Goal: Find specific page/section: Find specific page/section

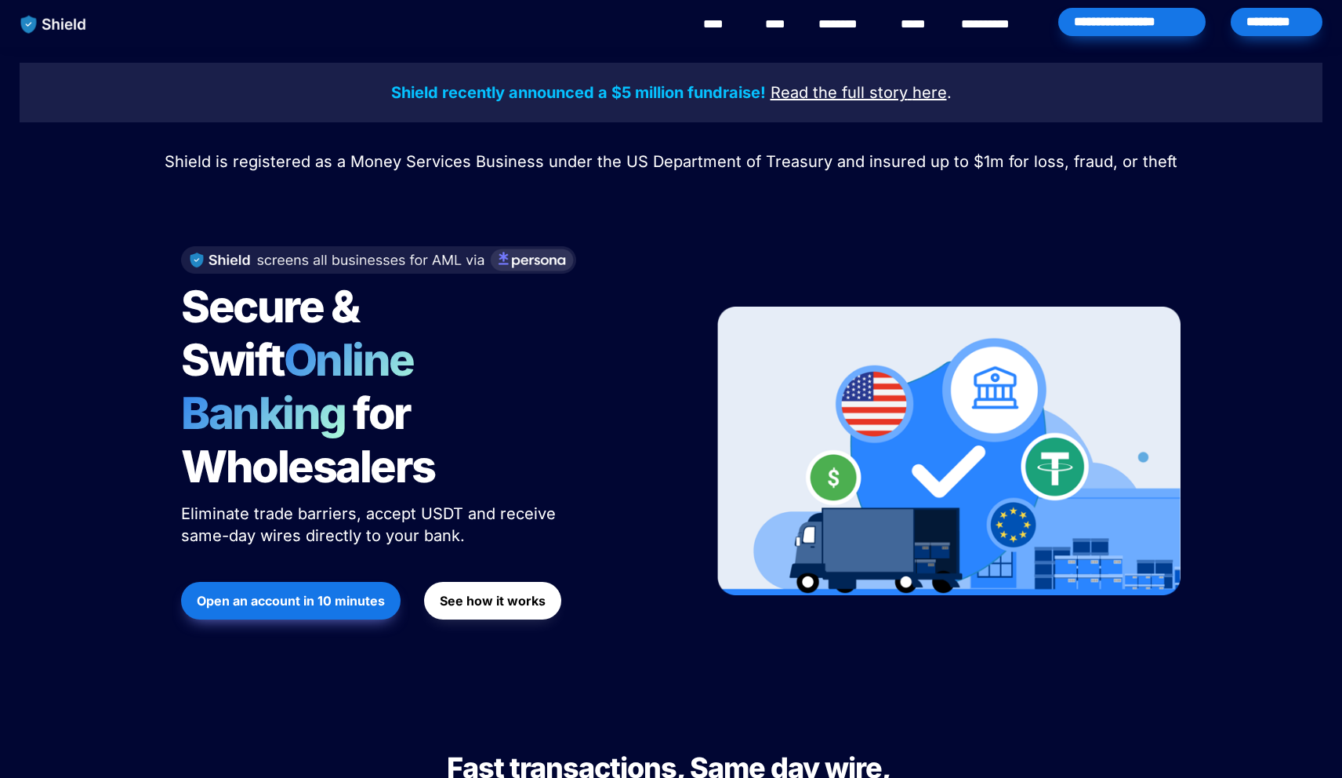
click at [1270, 27] on div "*********" at bounding box center [1277, 22] width 92 height 28
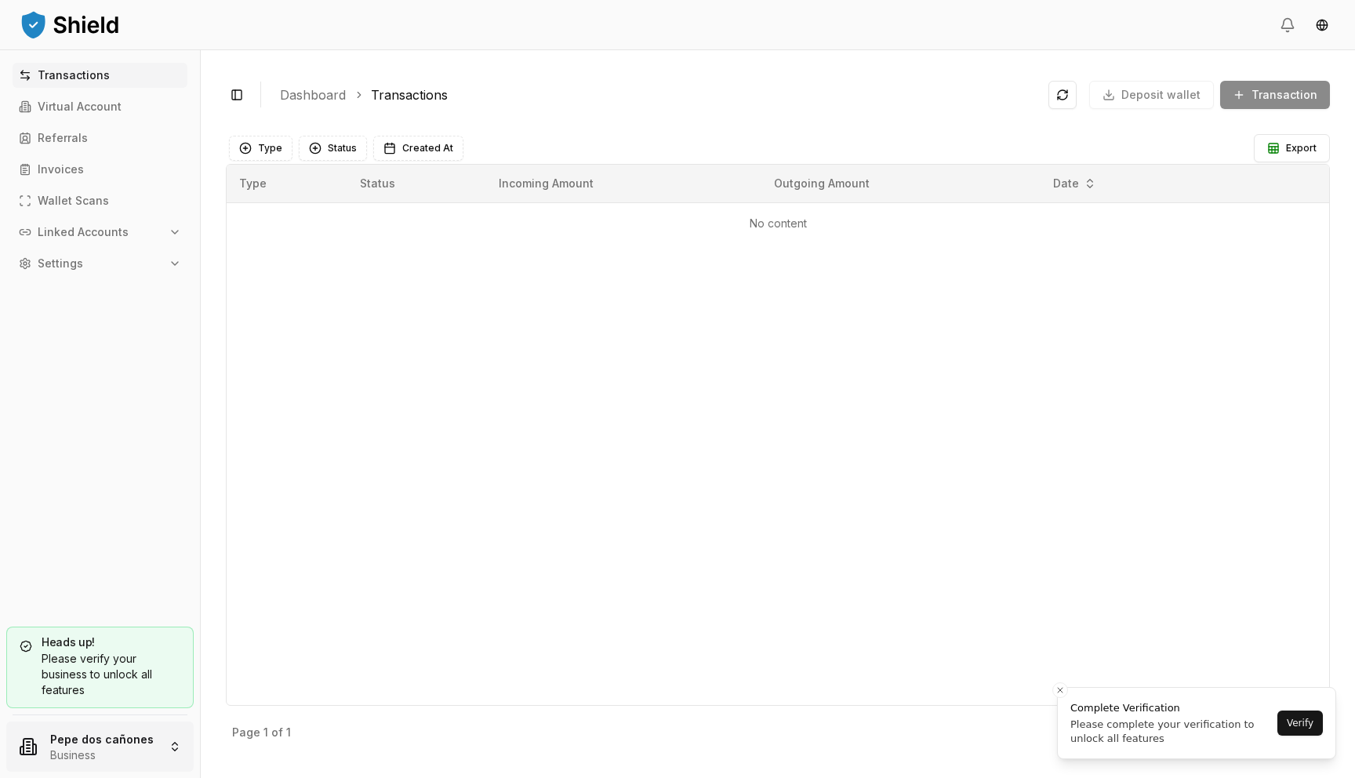
click at [126, 736] on html "Transactions Virtual Account Referrals Invoices Wallet Scans Linked Accounts Se…" at bounding box center [677, 389] width 1355 height 778
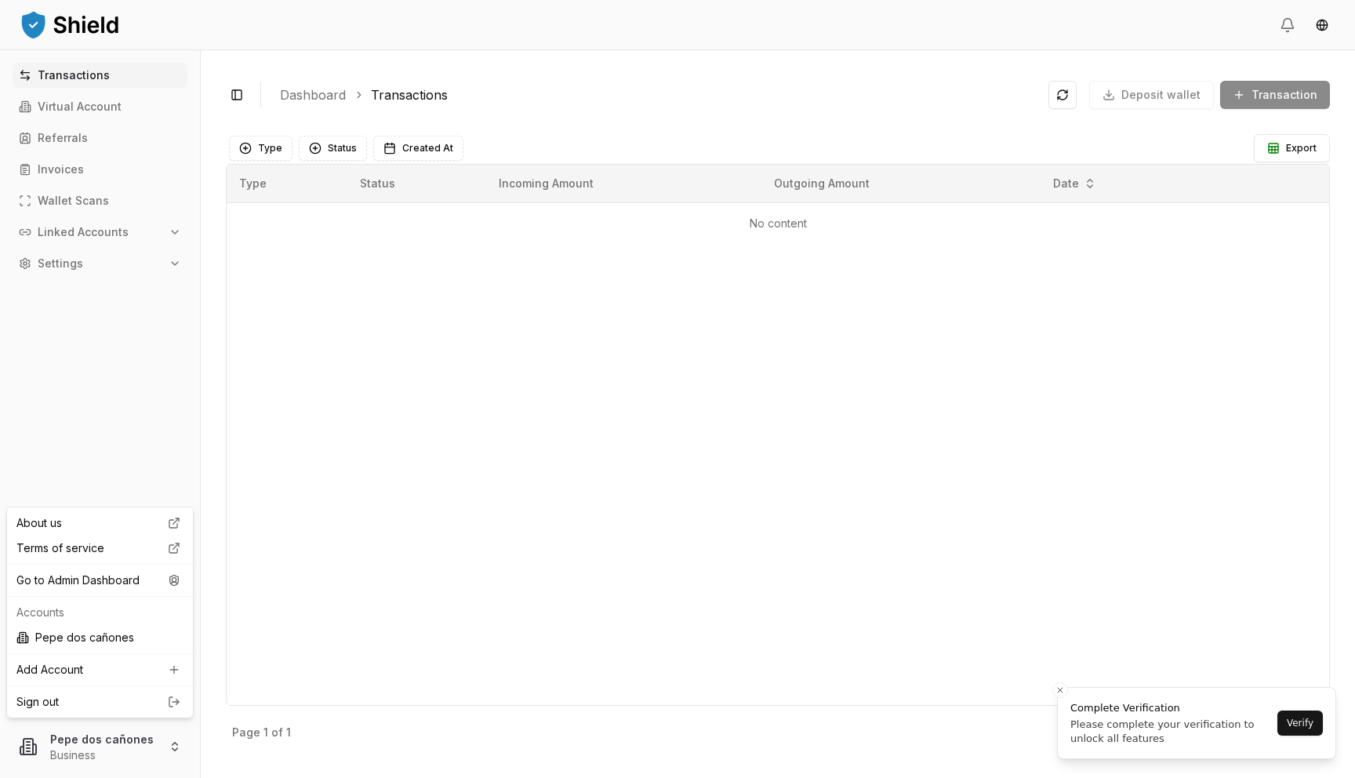
click at [136, 509] on div "About us Terms of service Go to Admin Dashboard Accounts Pepe dos cañones Add A…" at bounding box center [99, 613] width 187 height 212
click at [142, 485] on html "Transactions Virtual Account Referrals Invoices Wallet Scans Linked Accounts Se…" at bounding box center [677, 389] width 1355 height 778
click at [119, 729] on html "Transactions Virtual Account Referrals Invoices Wallet Scans Linked Accounts Se…" at bounding box center [677, 389] width 1355 height 778
click at [141, 579] on div "Go to Admin Dashboard" at bounding box center [100, 580] width 180 height 25
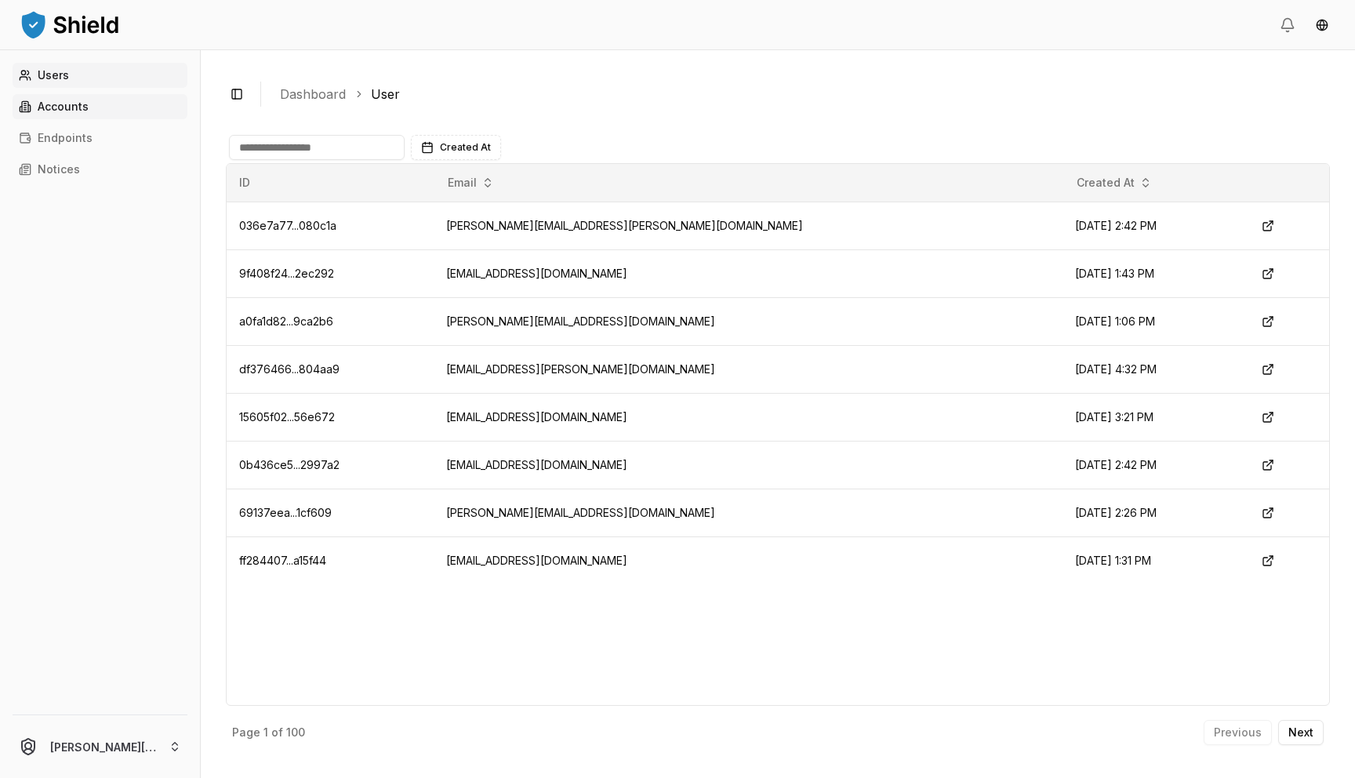
click at [114, 111] on link "Accounts" at bounding box center [100, 106] width 175 height 25
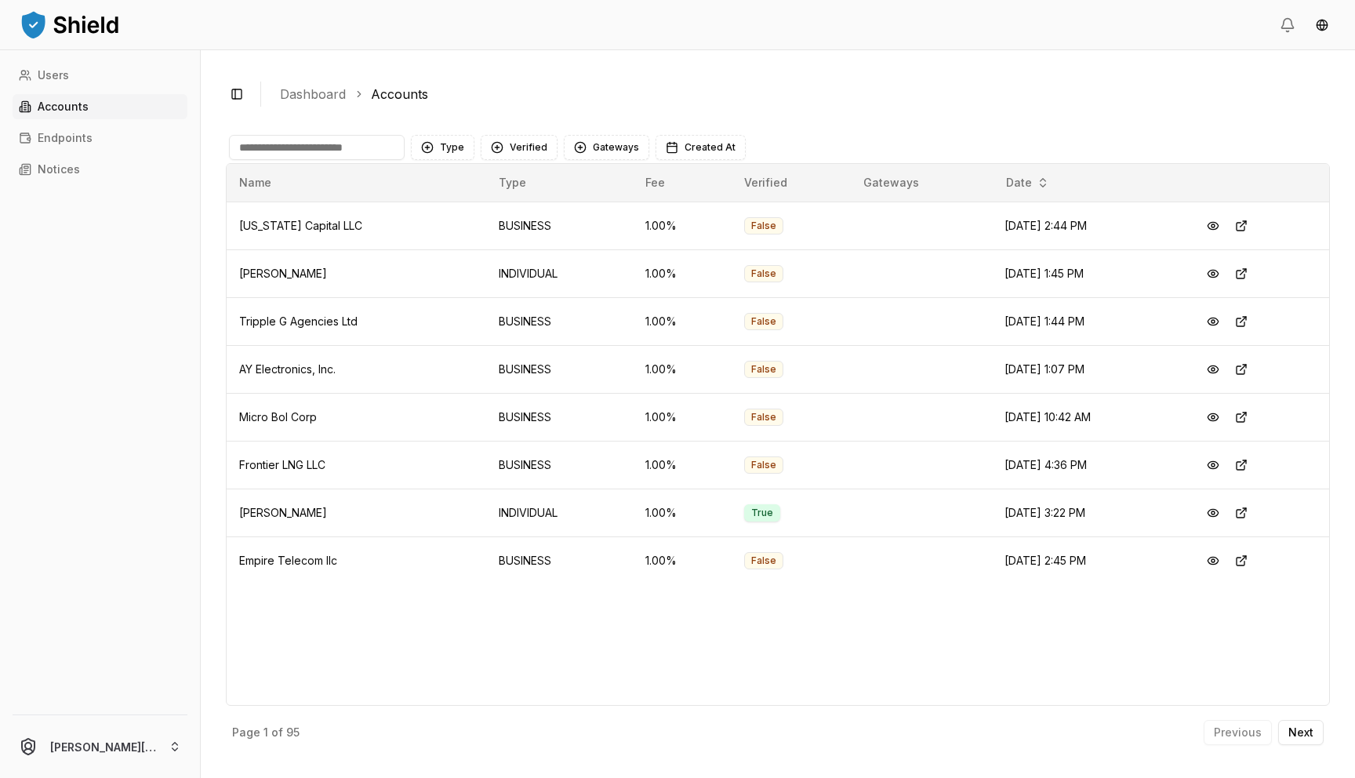
click at [285, 151] on input at bounding box center [317, 147] width 176 height 25
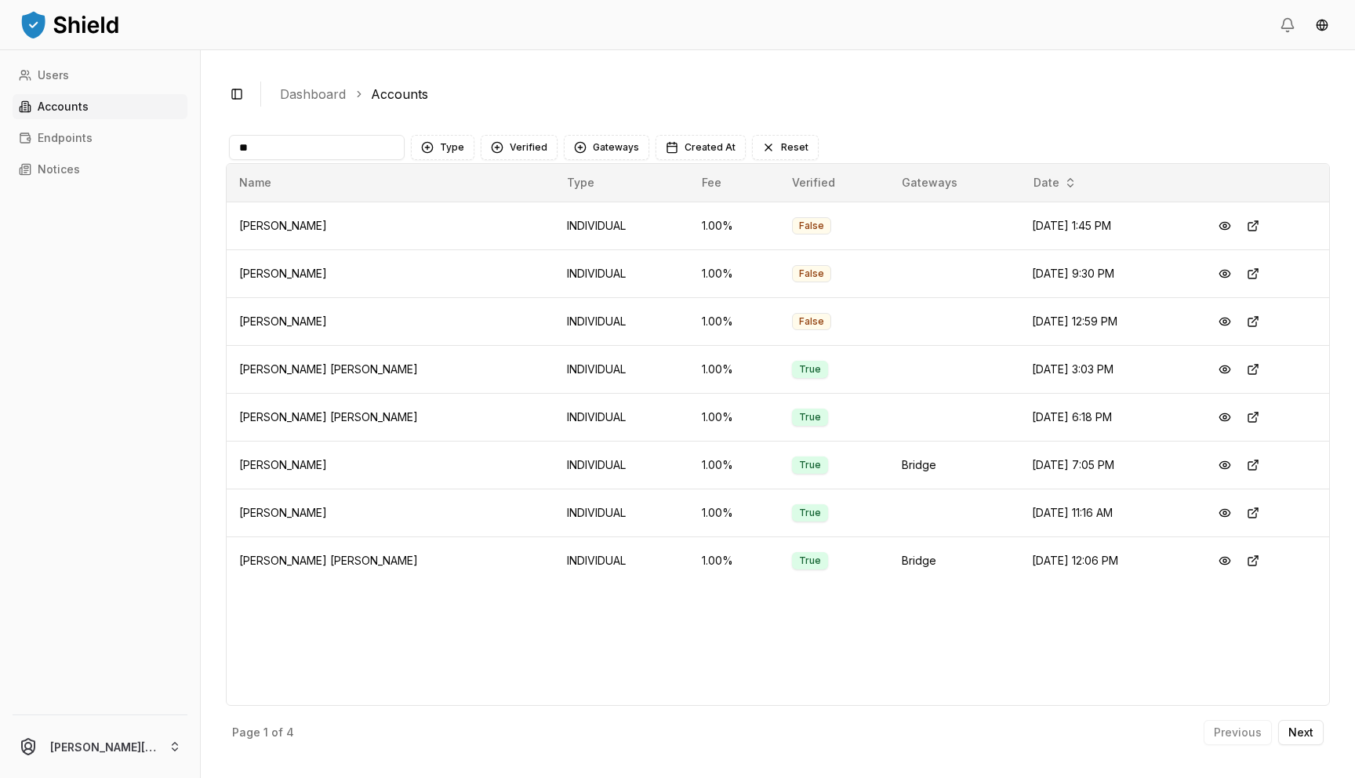
type input "*"
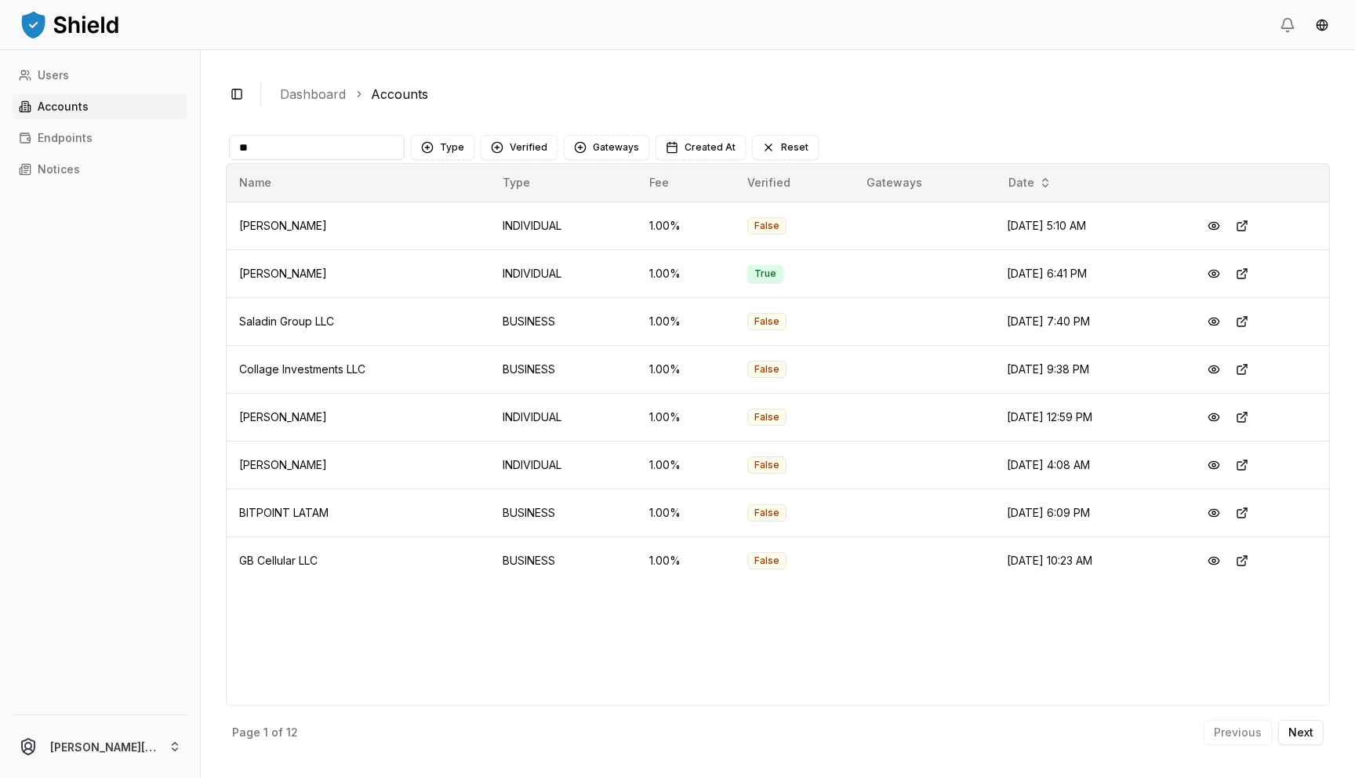
type input "*"
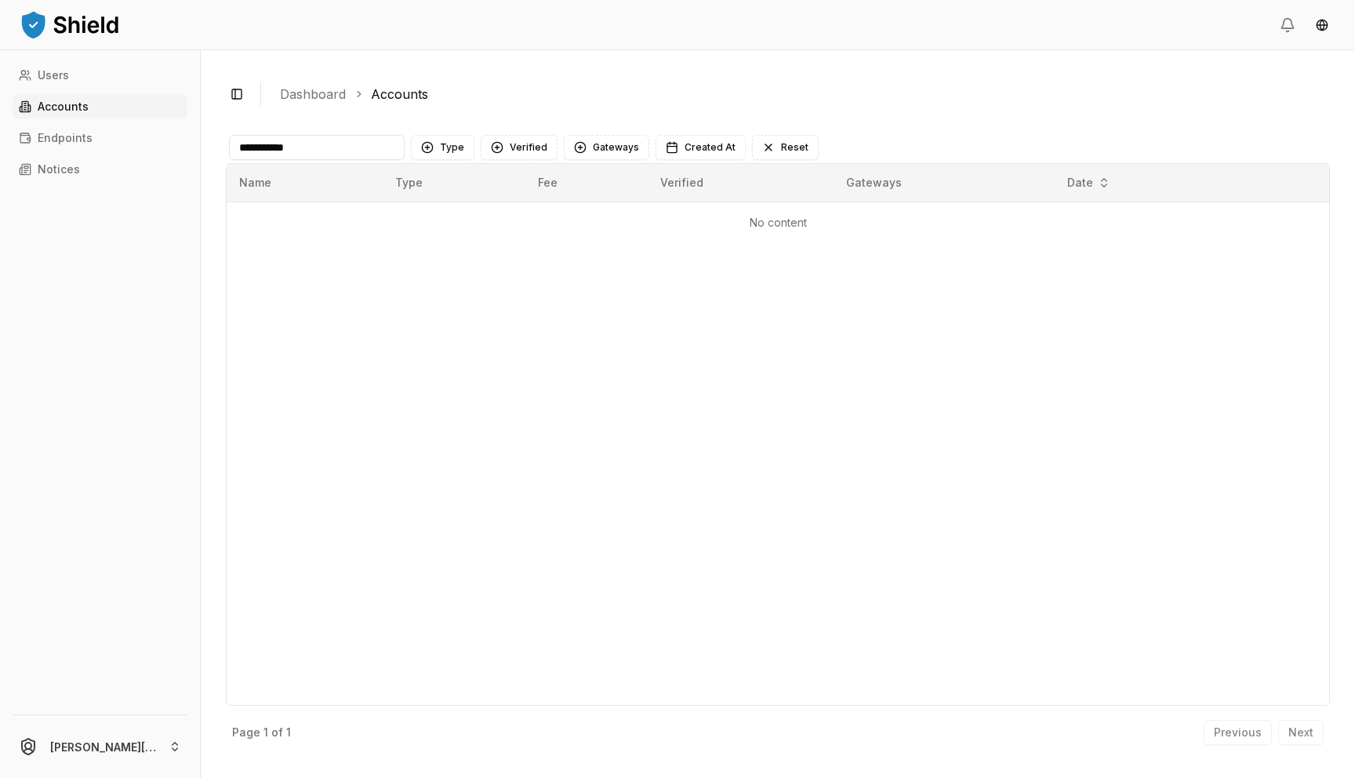
type input "**********"
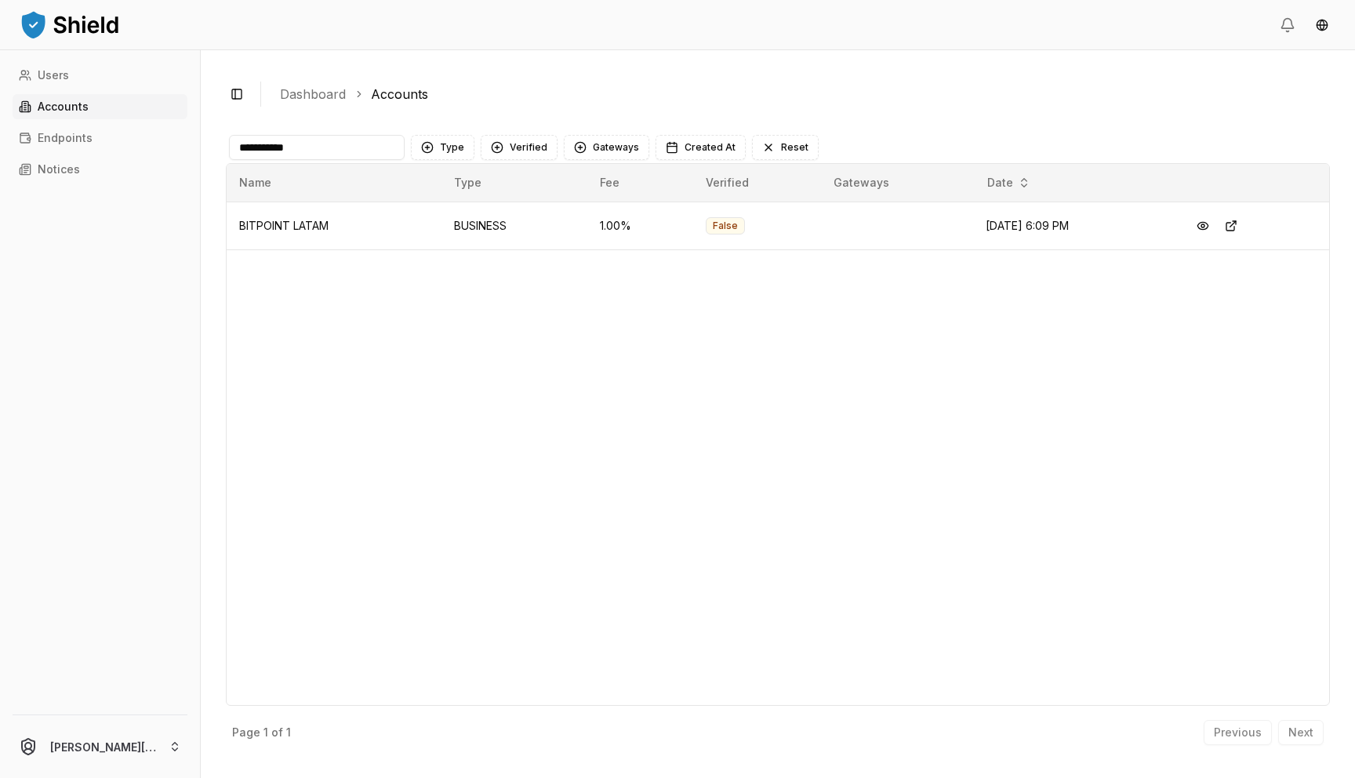
click at [337, 151] on input "**********" at bounding box center [317, 147] width 176 height 25
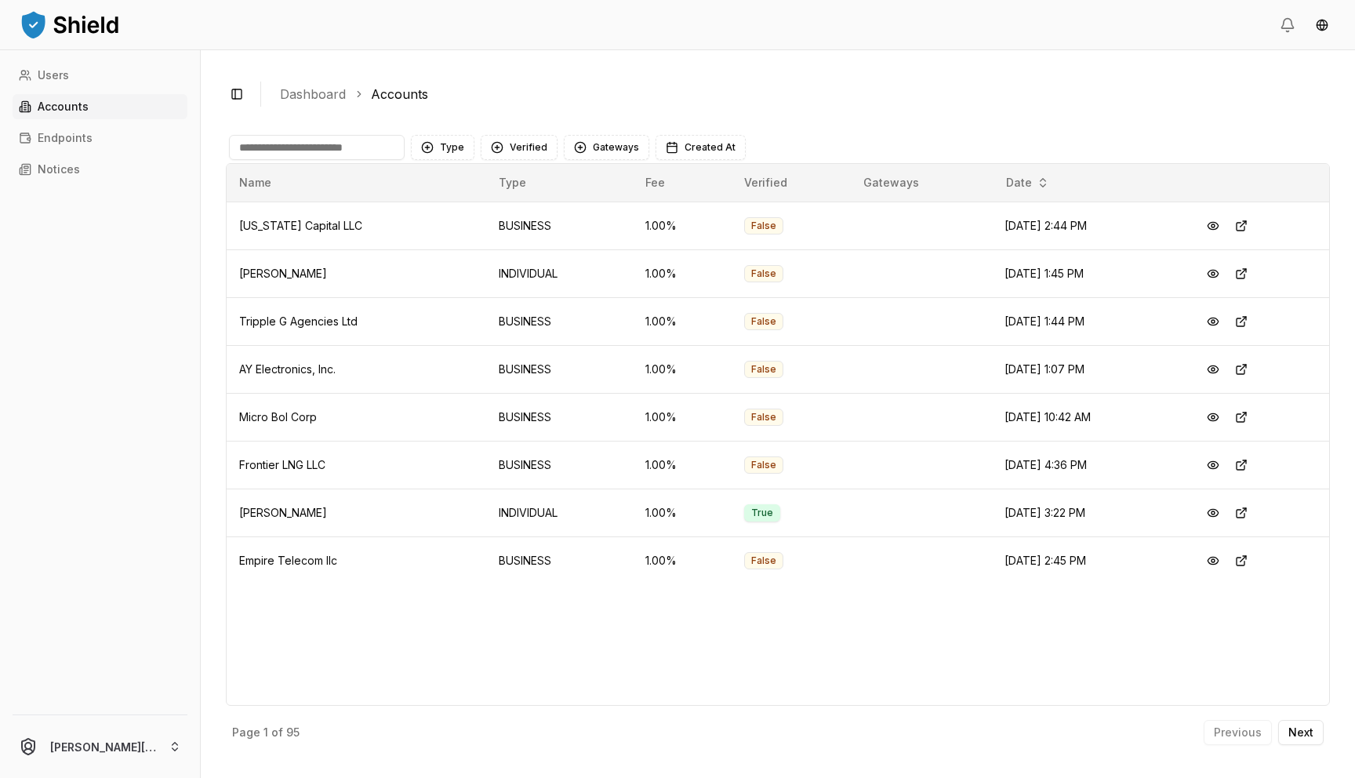
click at [111, 115] on link "Accounts" at bounding box center [100, 106] width 175 height 25
click at [113, 108] on link "Accounts" at bounding box center [100, 106] width 175 height 25
click at [497, 147] on button "Verified" at bounding box center [519, 147] width 77 height 25
click at [517, 247] on div "NOT VERIFIED" at bounding box center [557, 236] width 149 height 25
click at [438, 147] on button "Type" at bounding box center [443, 147] width 64 height 25
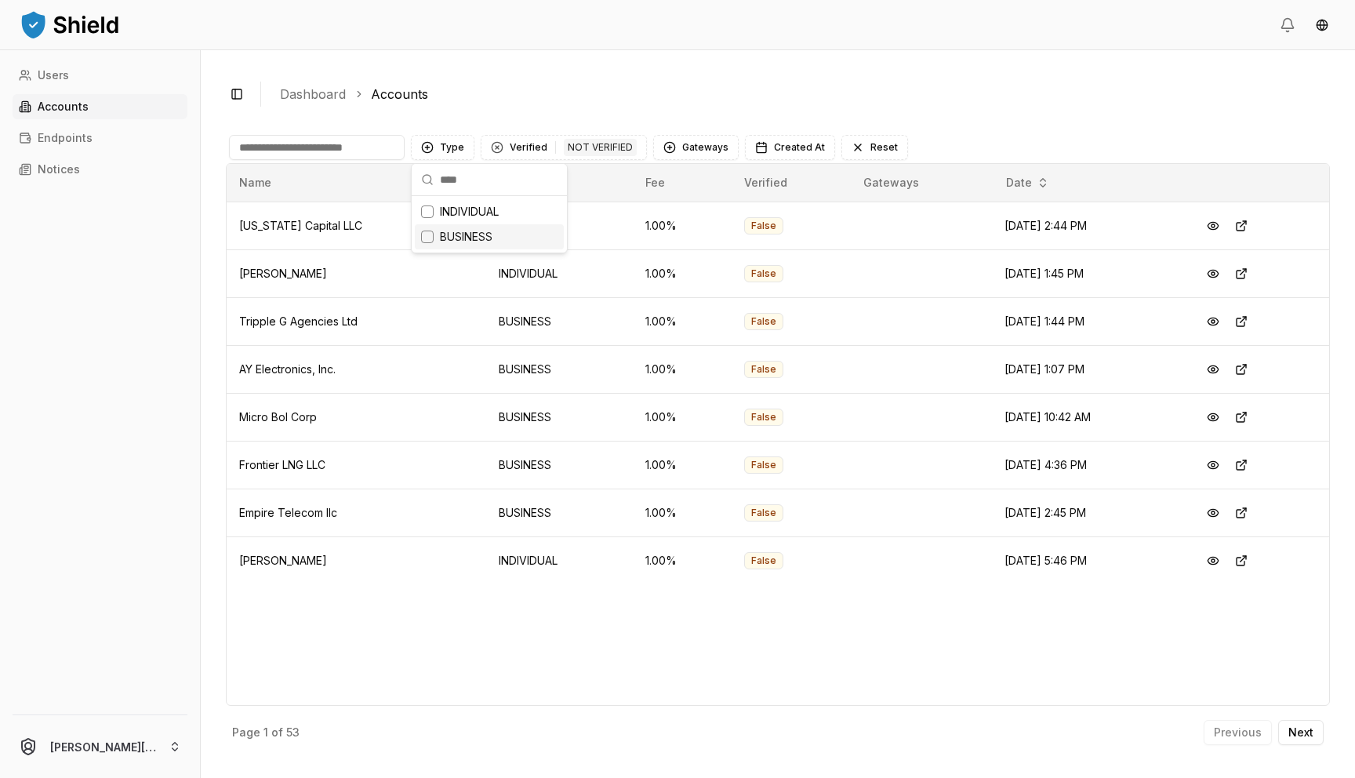
click at [448, 242] on span "BUSINESS" at bounding box center [466, 237] width 53 height 16
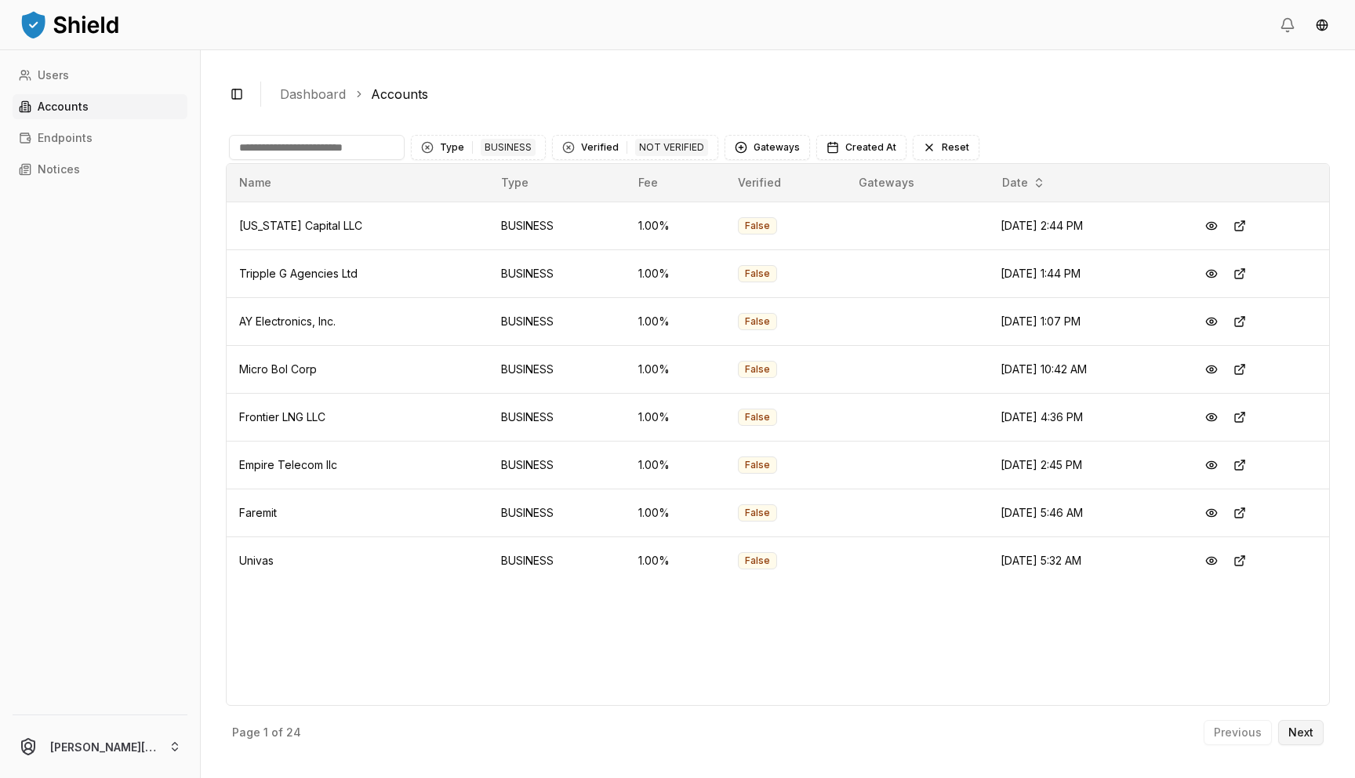
click at [1302, 736] on p "Next" at bounding box center [1300, 732] width 25 height 11
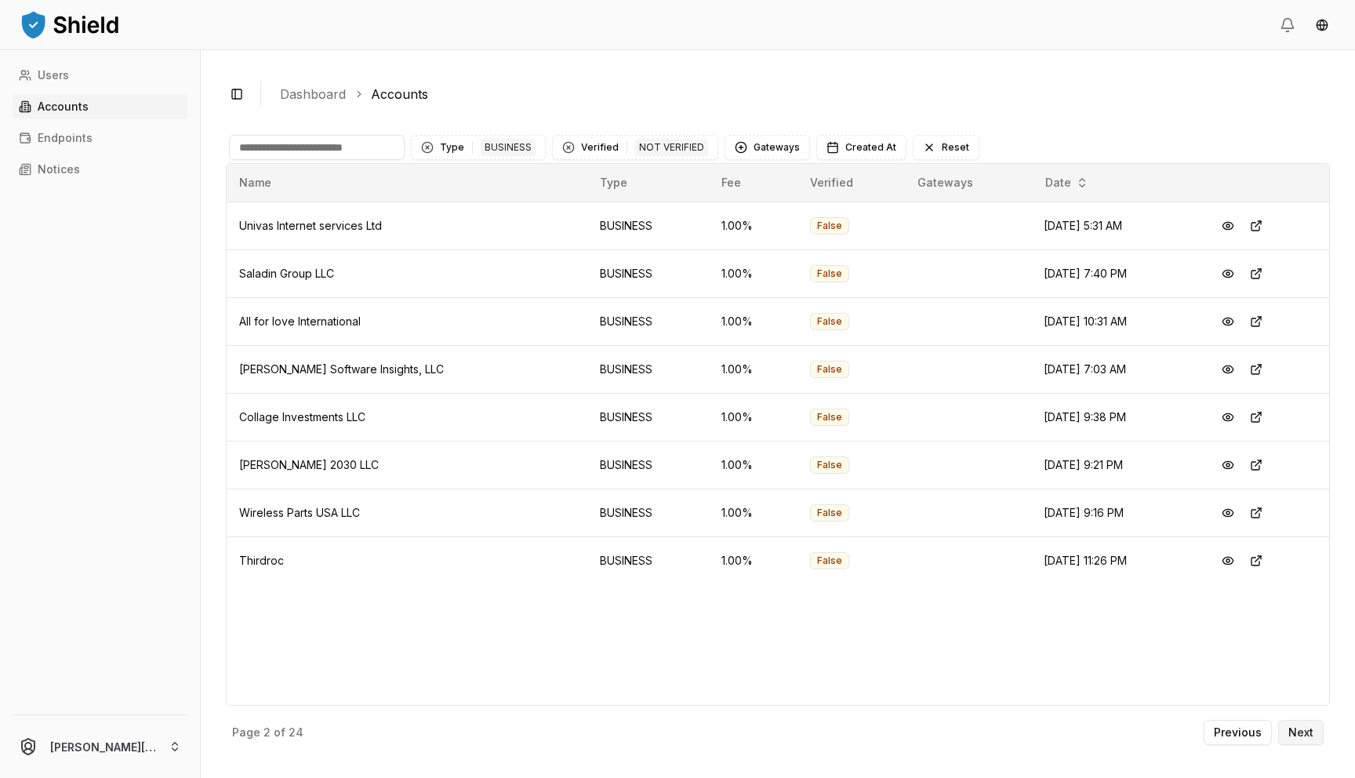
click at [1301, 740] on button "Next" at bounding box center [1300, 732] width 45 height 25
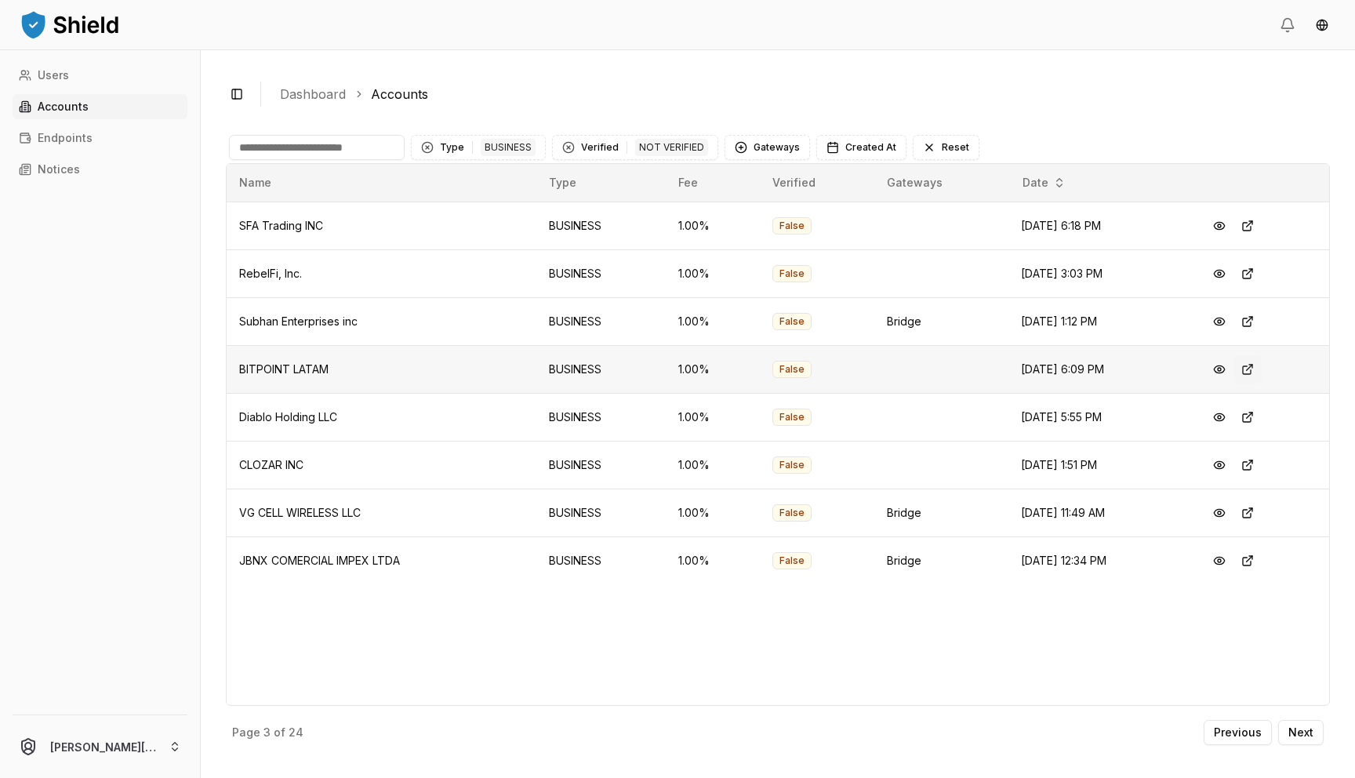
click at [1257, 374] on button at bounding box center [1247, 369] width 28 height 28
click at [1307, 736] on p "Next" at bounding box center [1300, 732] width 25 height 11
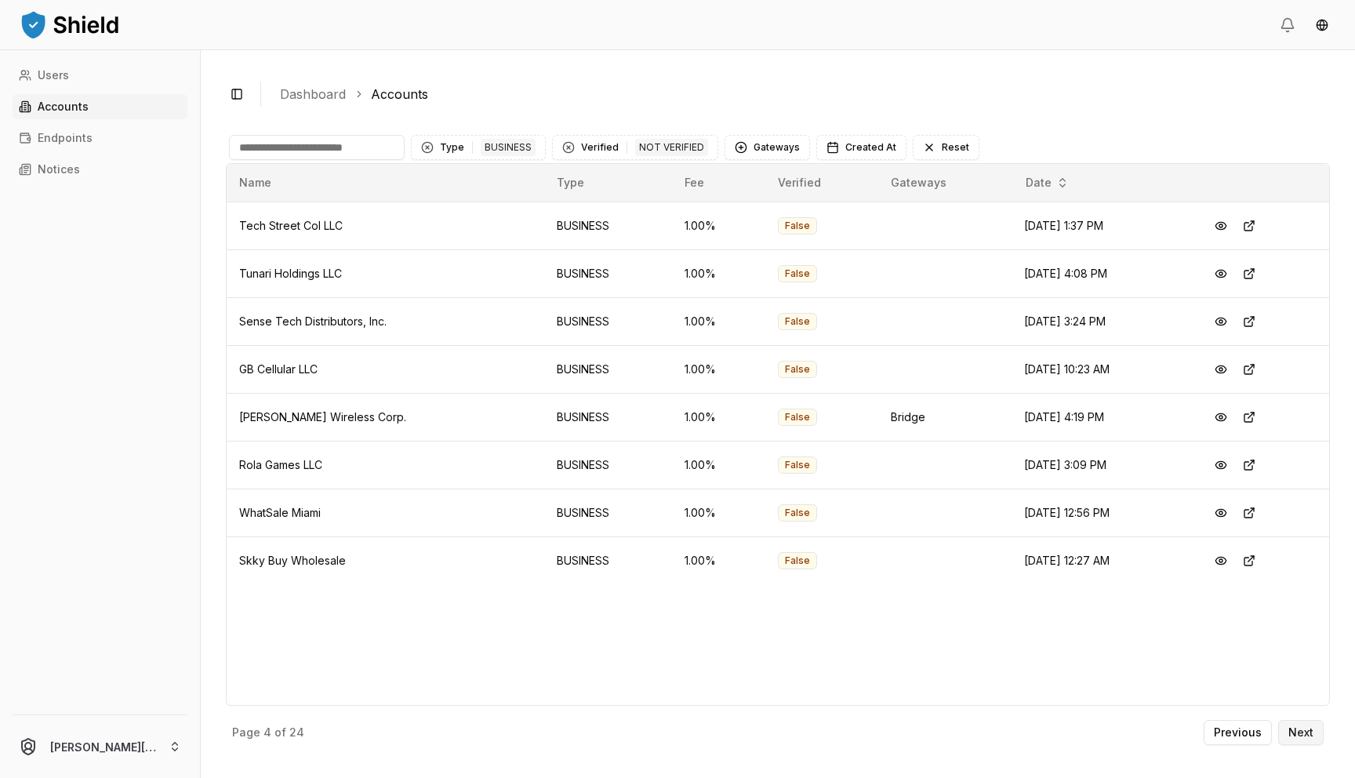
click at [1286, 736] on button "Next" at bounding box center [1300, 732] width 45 height 25
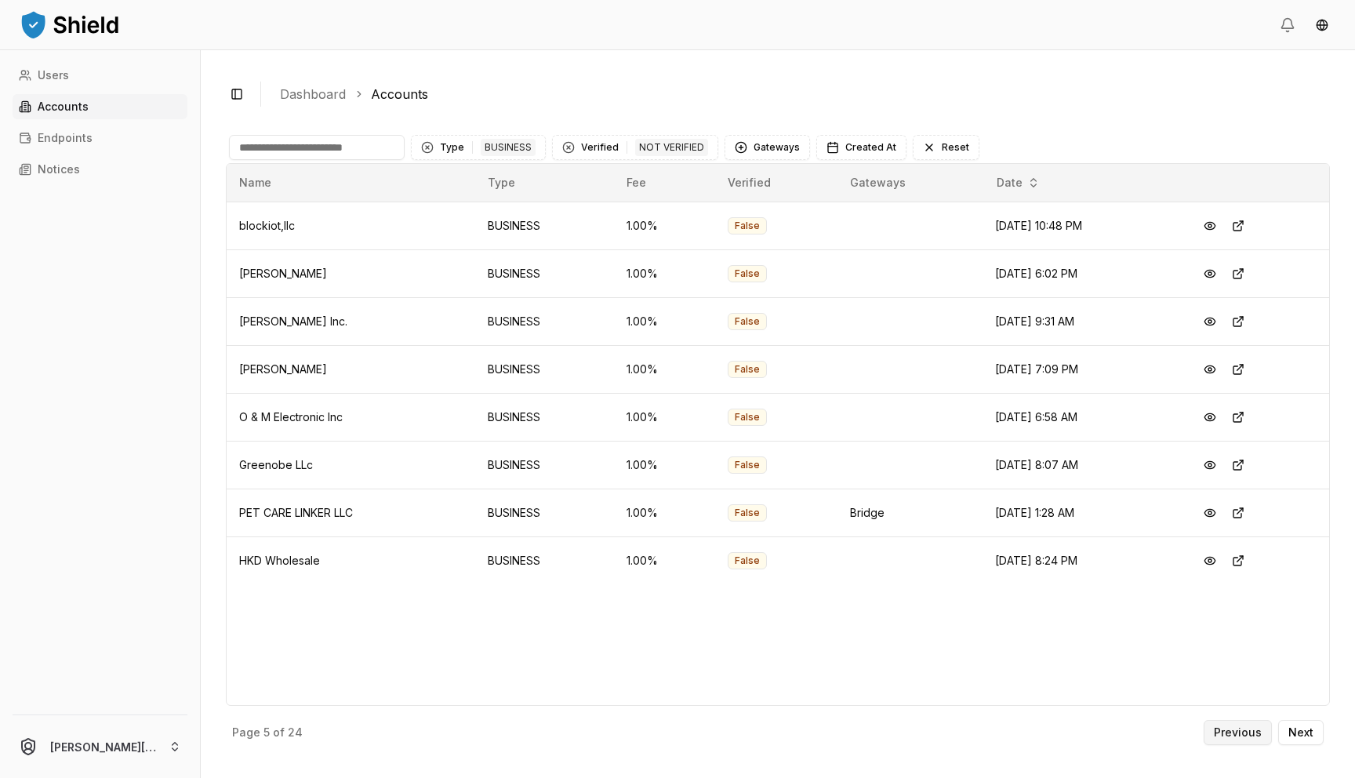
click at [1240, 732] on p "Previous" at bounding box center [1238, 732] width 48 height 11
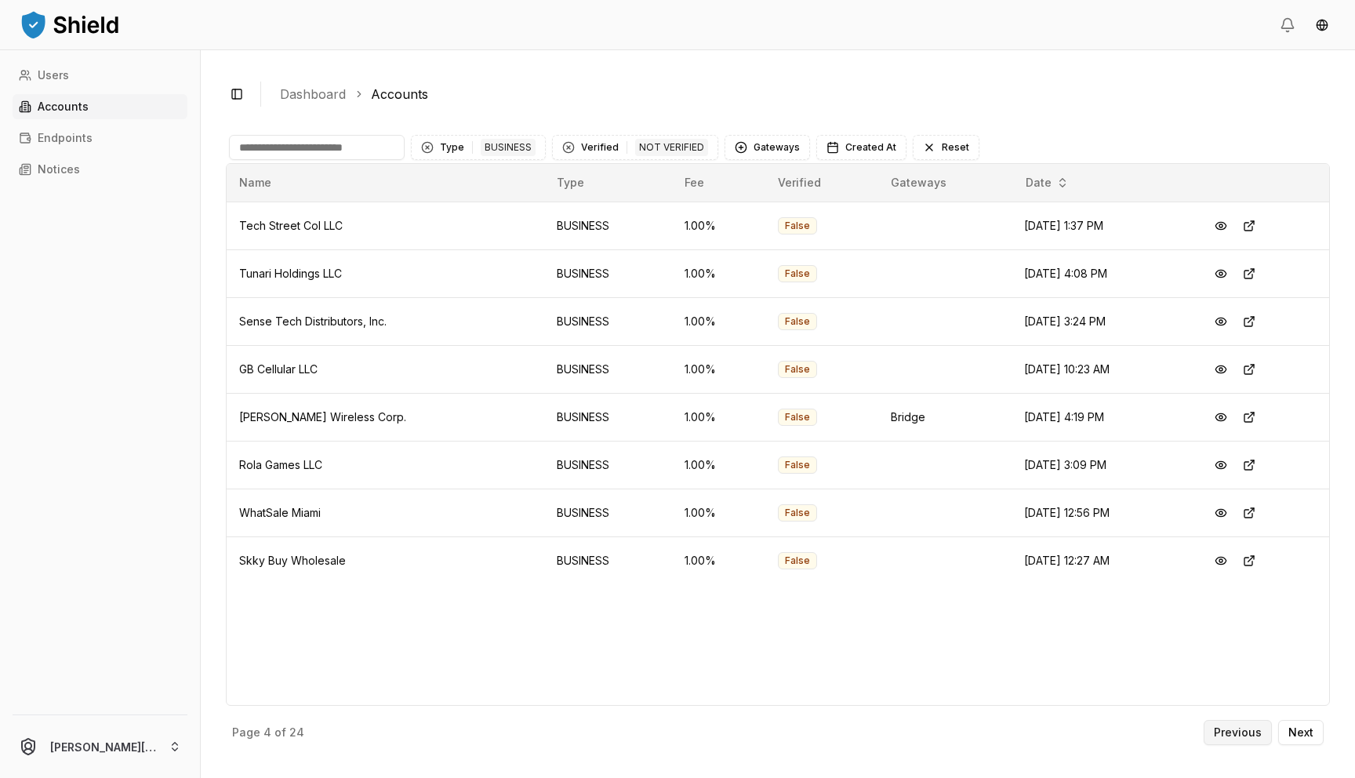
click at [1240, 732] on p "Previous" at bounding box center [1238, 732] width 48 height 11
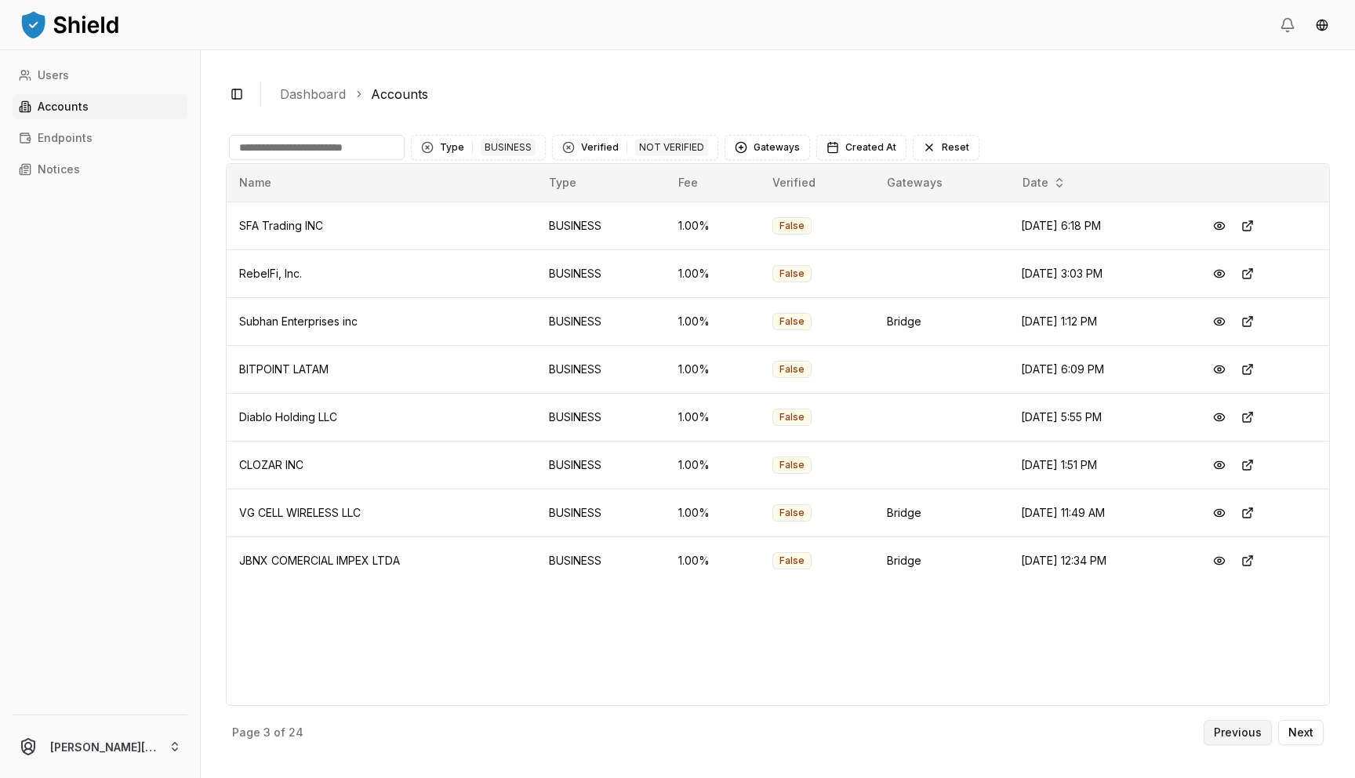
click at [1224, 731] on p "Previous" at bounding box center [1238, 732] width 48 height 11
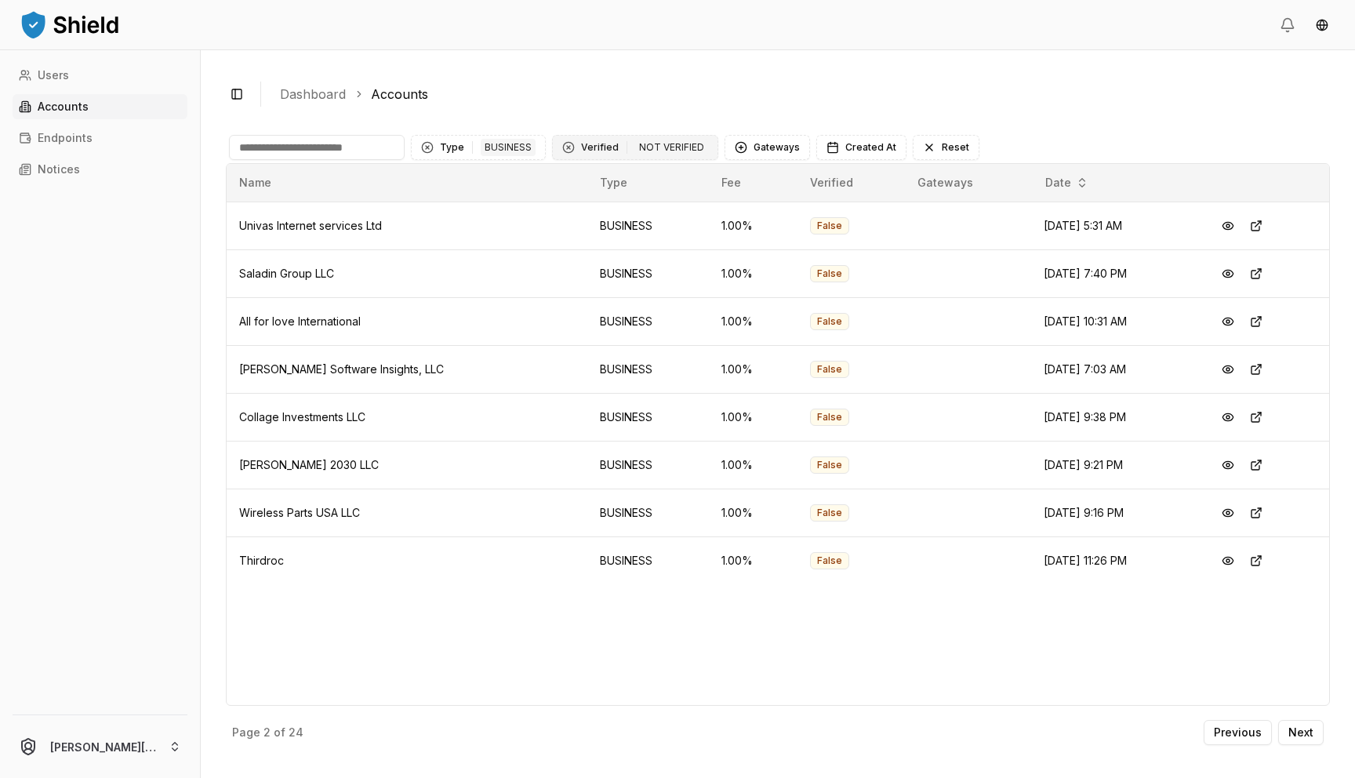
click at [615, 145] on button "Verified 1 NOT VERIFIED" at bounding box center [635, 147] width 166 height 25
click at [608, 206] on span "VERIFIED" at bounding box center [602, 212] width 46 height 16
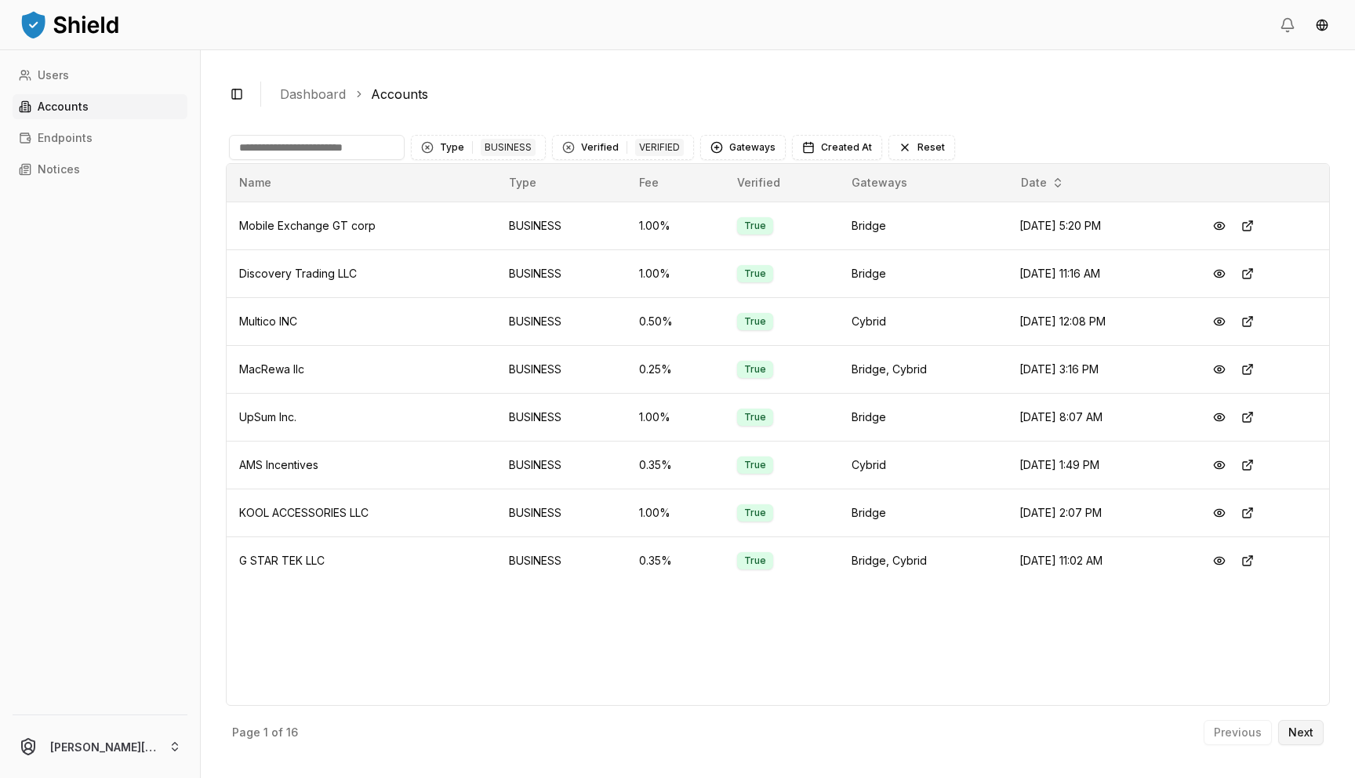
click at [1305, 737] on p "Next" at bounding box center [1300, 732] width 25 height 11
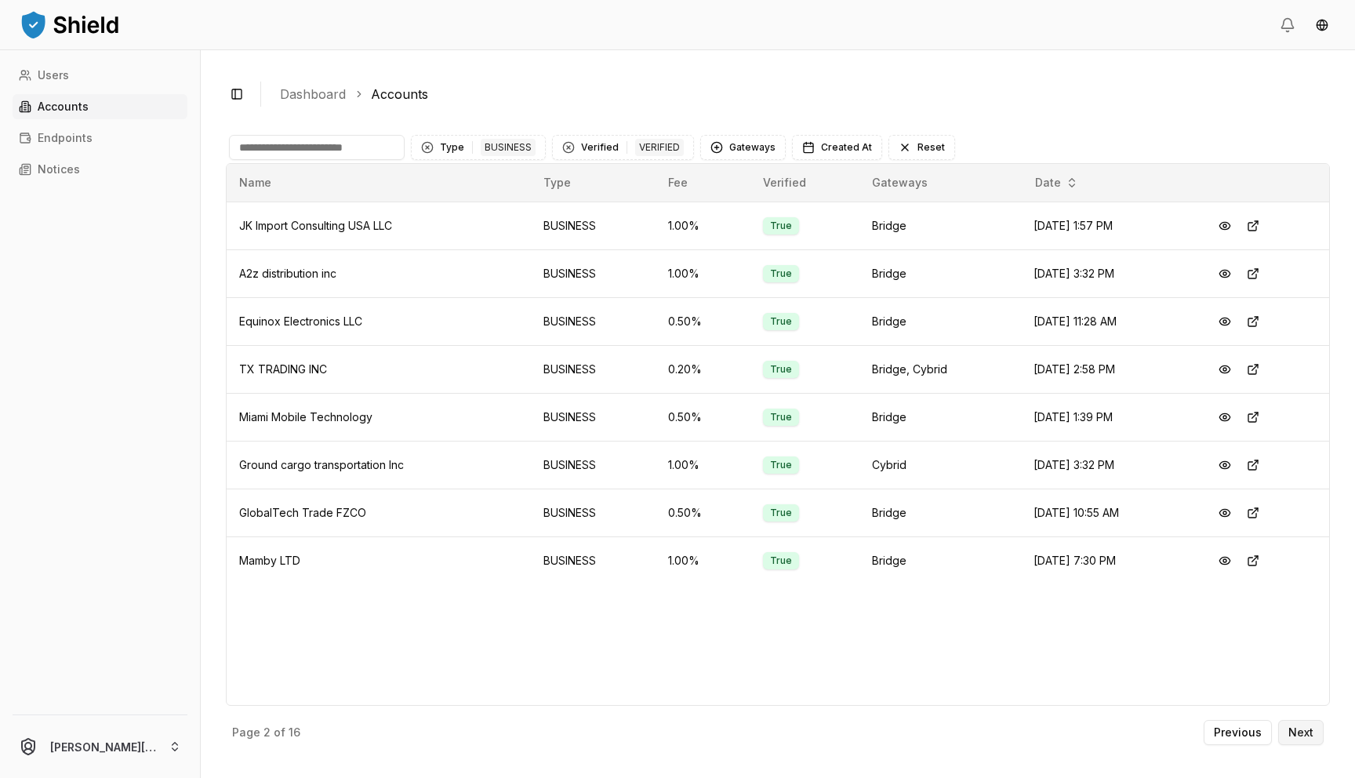
click at [1307, 739] on button "Next" at bounding box center [1300, 732] width 45 height 25
